Goal: Find specific page/section

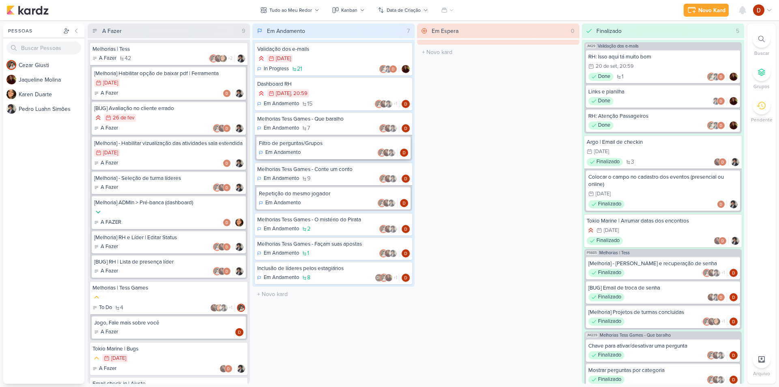
click at [309, 145] on div "Filtro de perguntas/Grupos" at bounding box center [333, 143] width 149 height 7
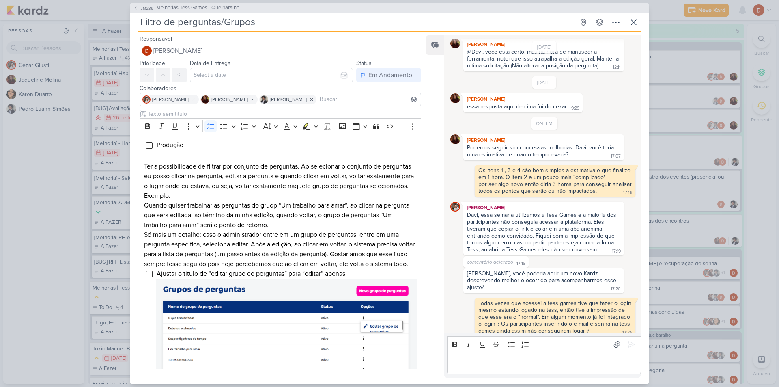
click at [623, 24] on div "Filtro de perguntas/Grupos Criado por [PERSON_NAME] nenhum grupo disponível esc" at bounding box center [389, 23] width 503 height 17
click at [639, 24] on button at bounding box center [633, 22] width 15 height 15
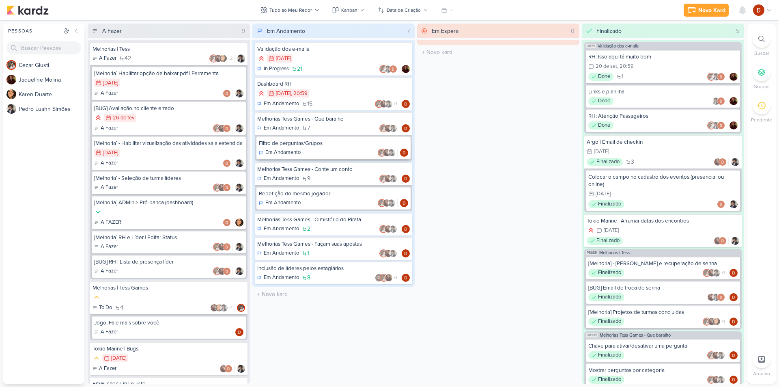
click at [319, 146] on div "Filtro de perguntas/Grupos" at bounding box center [333, 143] width 149 height 7
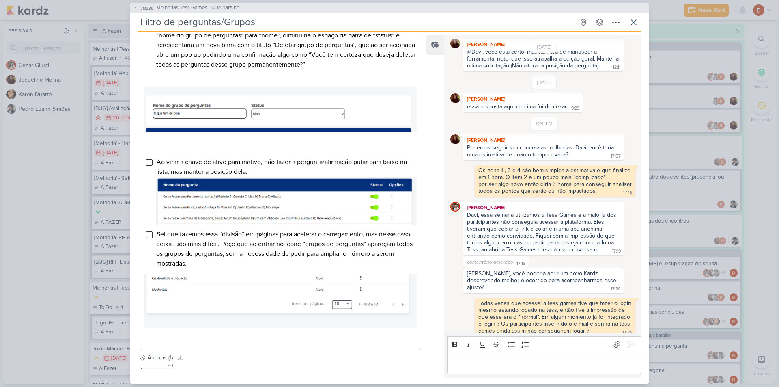
scroll to position [446, 0]
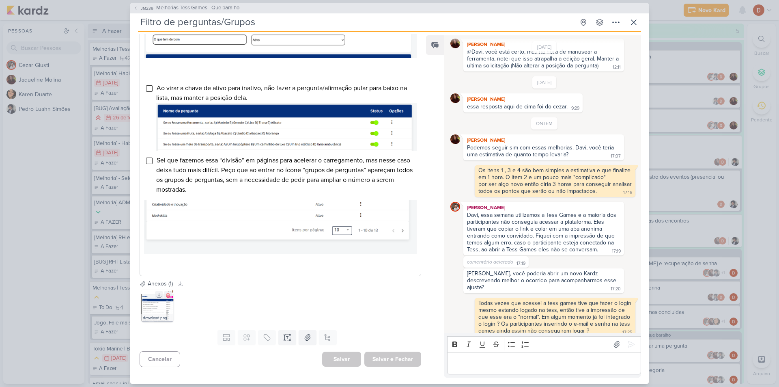
click at [146, 298] on img at bounding box center [157, 305] width 32 height 32
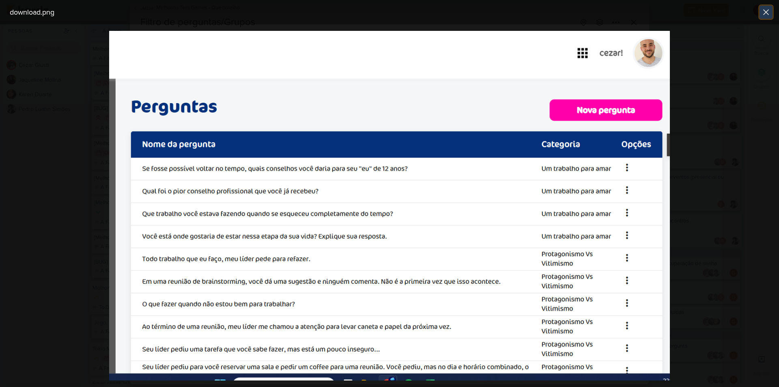
click at [769, 9] on icon at bounding box center [766, 12] width 10 height 10
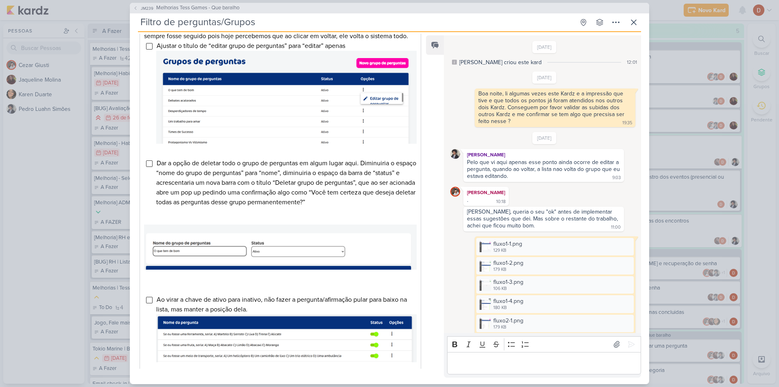
scroll to position [121, 0]
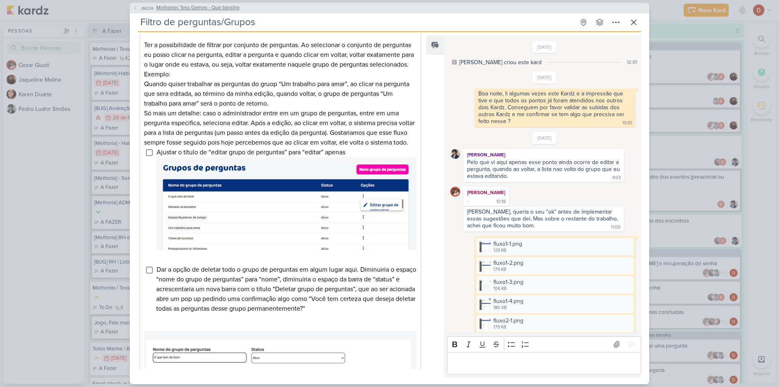
click at [134, 4] on button "JM239 Melhorias Tess Games - Que baralho" at bounding box center [186, 8] width 106 height 8
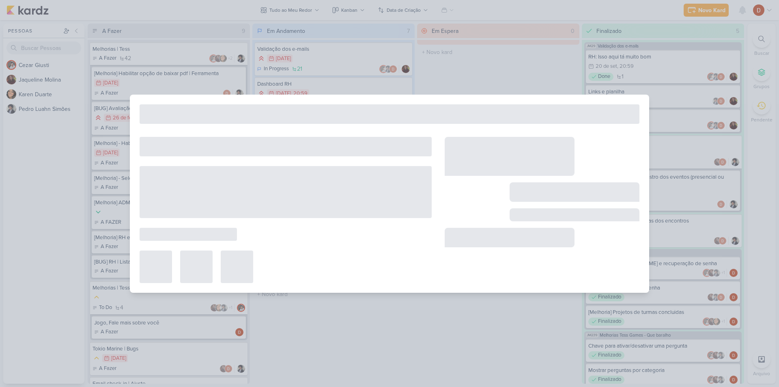
type input "Melhorias Tess Games - Que baralho"
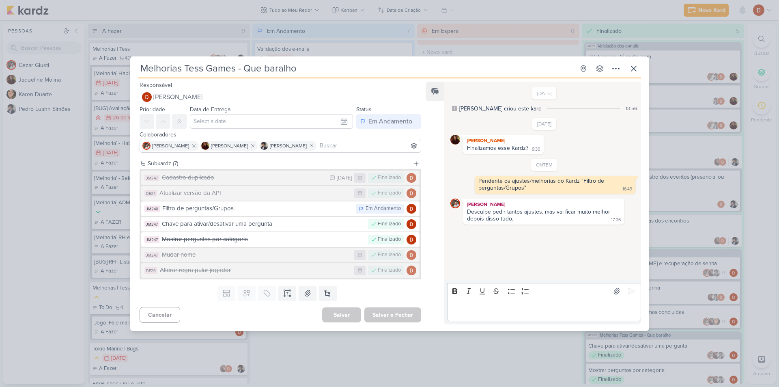
scroll to position [0, 0]
click at [632, 74] on button at bounding box center [633, 68] width 15 height 15
